Goal: Task Accomplishment & Management: Manage account settings

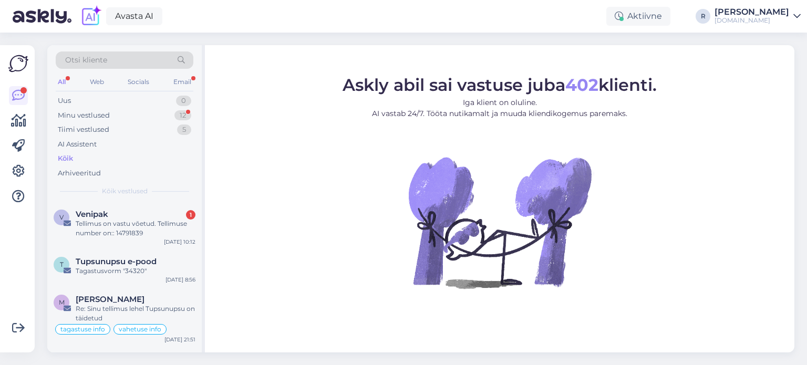
click at [102, 225] on div "Tellimus on vastu võetud. Tellimuse number on:: 14791839" at bounding box center [136, 228] width 120 height 19
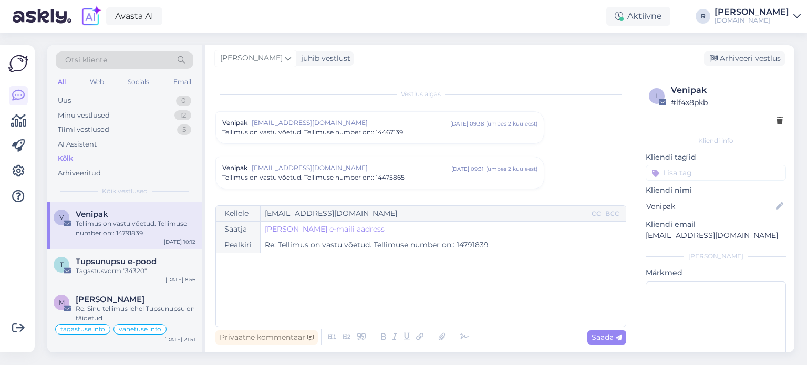
scroll to position [1699, 0]
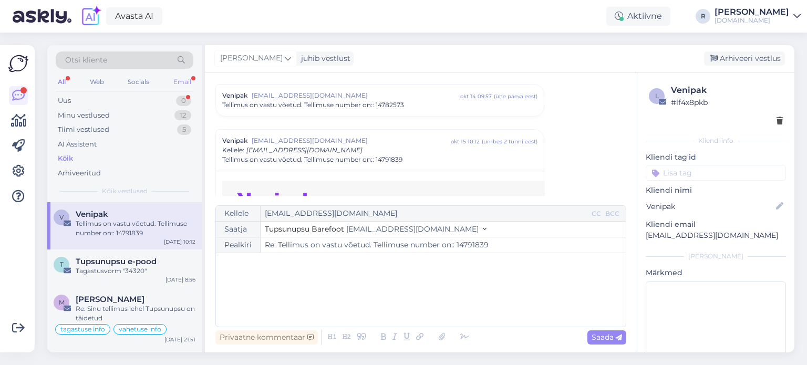
click at [187, 85] on div "Email" at bounding box center [182, 82] width 22 height 14
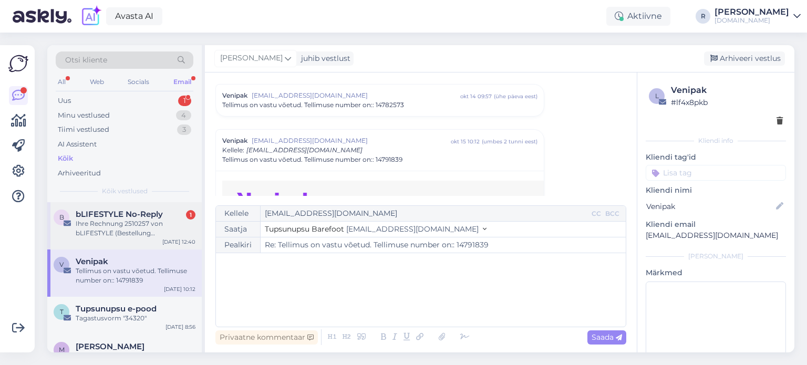
click at [99, 220] on div "Ihre Rechnung 2510257 von bLIFESTYLE (Bestellung 202502171894)" at bounding box center [136, 228] width 120 height 19
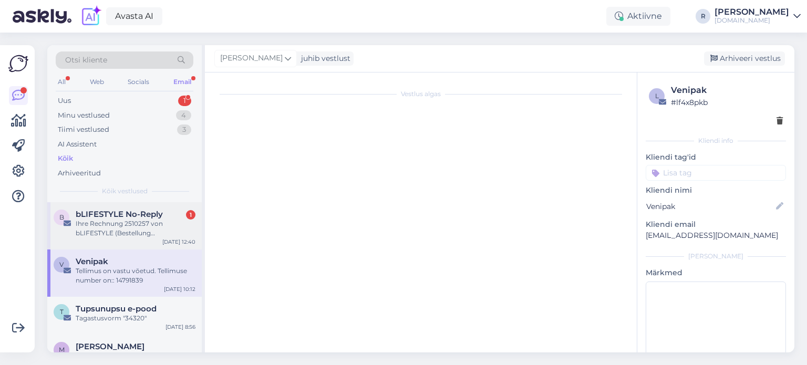
scroll to position [0, 0]
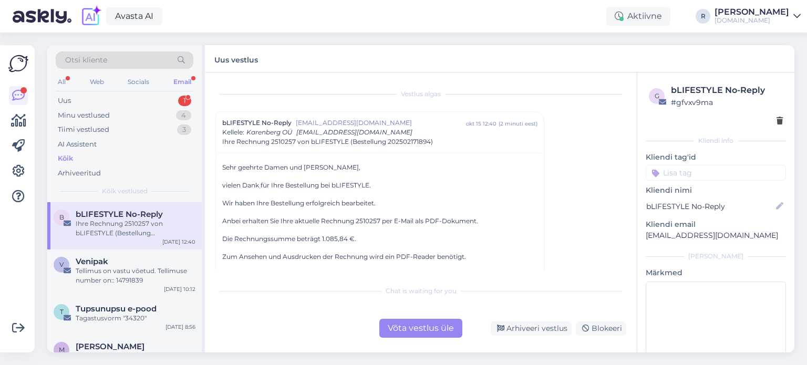
click at [776, 121] on icon at bounding box center [779, 121] width 6 height 7
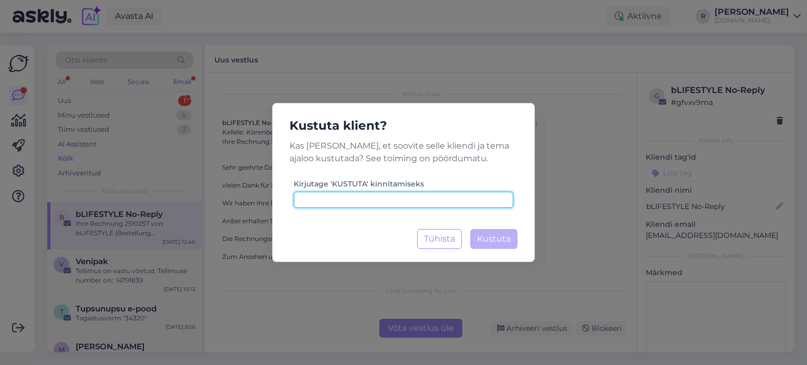
click at [441, 205] on input at bounding box center [404, 200] width 220 height 16
type input "kustuta"
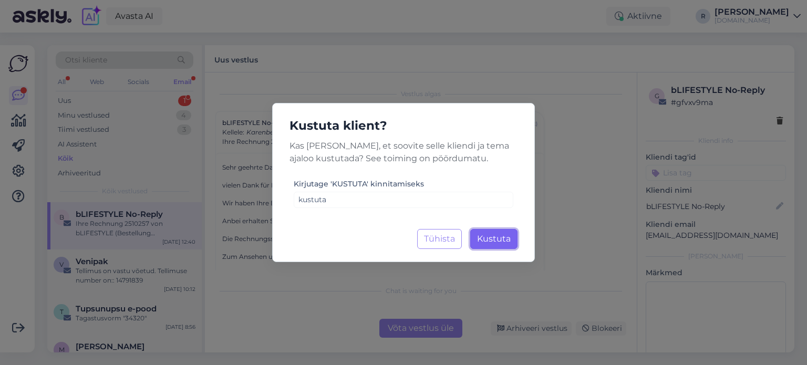
click at [499, 239] on span "Kustuta" at bounding box center [494, 239] width 34 height 10
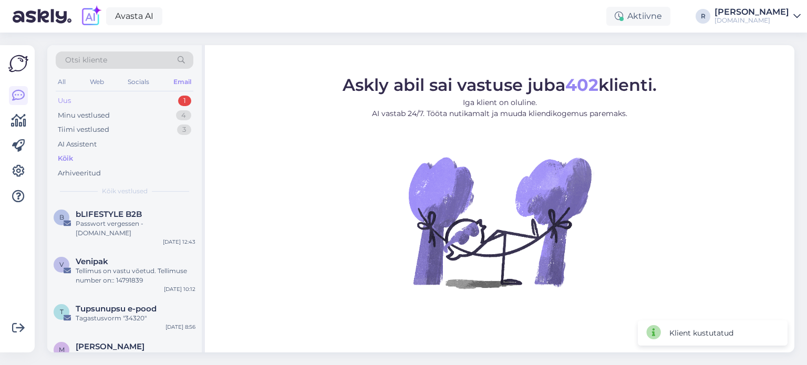
click at [88, 95] on div "Uus 1" at bounding box center [125, 101] width 138 height 15
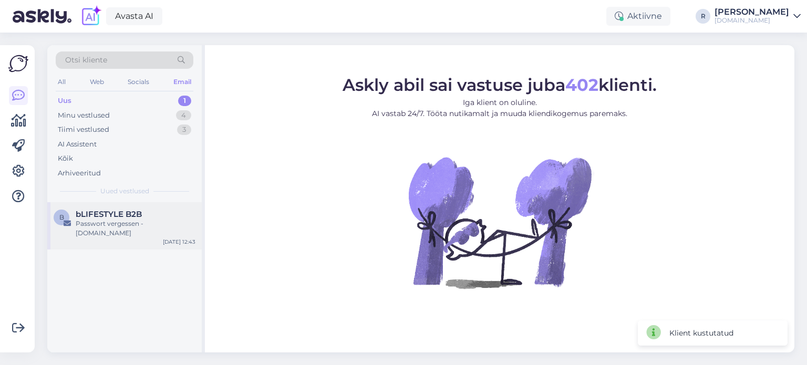
click at [103, 223] on div "Passwort vergessen - [DOMAIN_NAME]" at bounding box center [136, 228] width 120 height 19
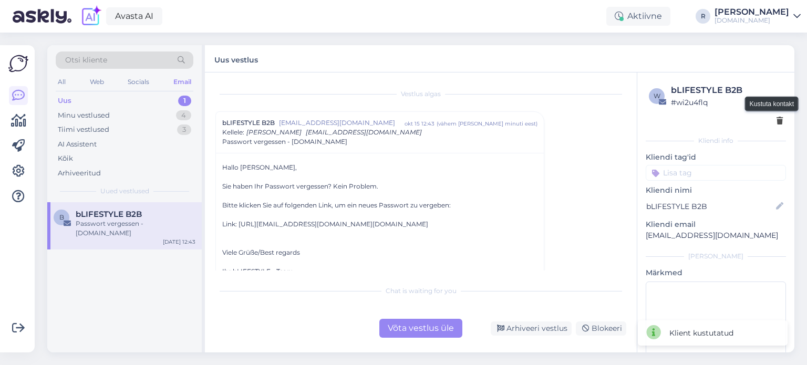
click at [776, 122] on icon at bounding box center [779, 121] width 6 height 7
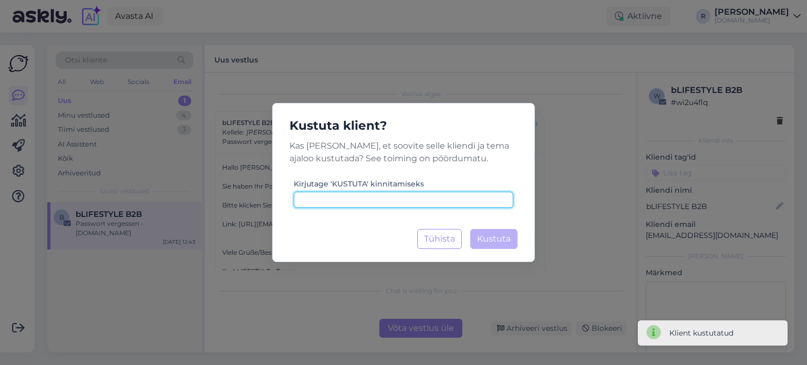
click at [418, 199] on input at bounding box center [404, 200] width 220 height 16
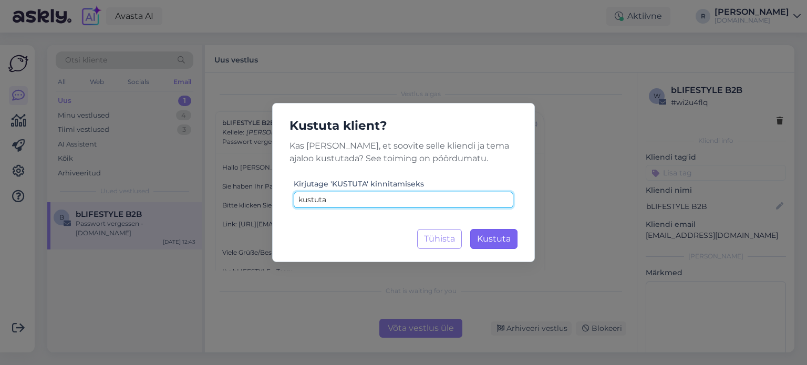
type input "kustuta"
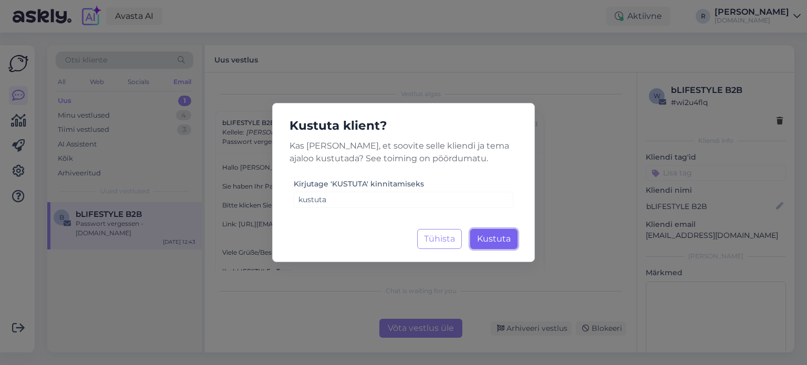
click at [499, 240] on span "Kustuta" at bounding box center [494, 239] width 34 height 10
